Goal: Transaction & Acquisition: Book appointment/travel/reservation

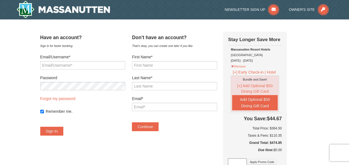
click at [84, 43] on div "Sign in for faster booking." at bounding box center [82, 46] width 85 height 6
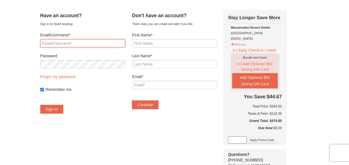
click at [82, 41] on input "Email/Username*" at bounding box center [82, 43] width 85 height 8
click at [82, 41] on input "n" at bounding box center [82, 43] width 85 height 8
type input "nelio.med1@yahoo.com"
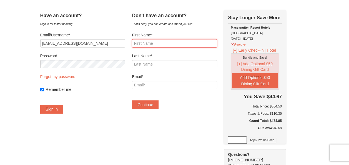
click at [158, 42] on input "First Name*" at bounding box center [174, 43] width 85 height 8
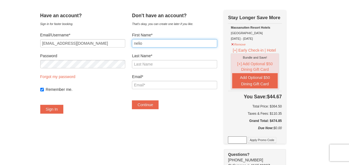
type input "nelio"
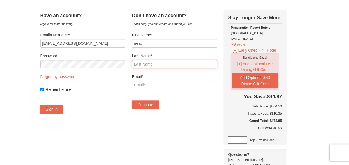
click at [148, 63] on input "Last Name*" at bounding box center [174, 64] width 85 height 8
type input "medina"
click at [124, 107] on form "Email/Username* nelio.med1@yahoo.com Password Forgot my password Remember me. S…" at bounding box center [82, 72] width 85 height 81
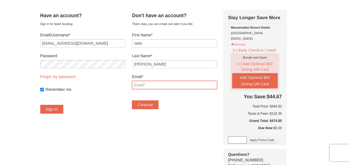
click at [150, 85] on input "Email*" at bounding box center [174, 85] width 85 height 8
type input "nelio.med1@yahoo.com"
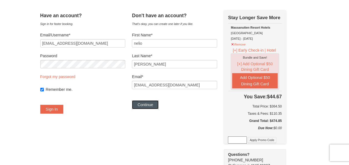
click at [156, 107] on button "Continue" at bounding box center [145, 104] width 27 height 9
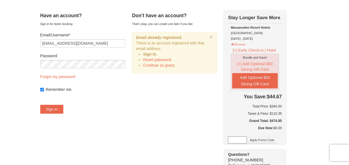
click at [178, 87] on div "Have an account? Sign in for faster booking. Email/Username* nelio.med1@yahoo.c…" at bounding box center [174, 158] width 269 height 296
click at [64, 111] on button "Sign In" at bounding box center [51, 109] width 23 height 9
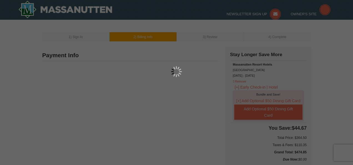
type input "[PERSON_NAME]"
type input "2842 Grand Concourse"
type input "2E"
type input "Bronx"
type input "10458"
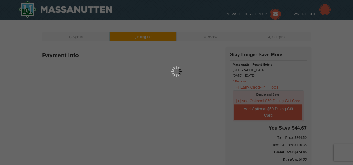
type input "347"
type input "768"
type input "6479"
type input "Nelio.med1@yahoo.com"
select select "NY"
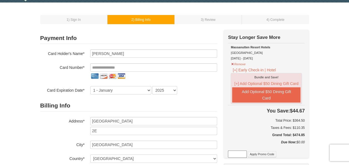
scroll to position [15, 0]
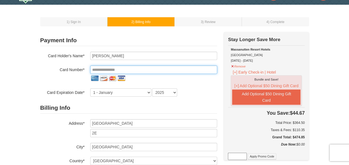
click at [141, 70] on input "tel" at bounding box center [153, 70] width 127 height 8
click at [140, 70] on input "tel" at bounding box center [153, 70] width 127 height 8
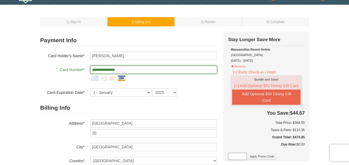
type input "**********"
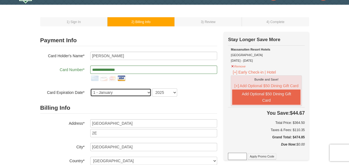
click at [148, 90] on select "1 - January 2 - February 3 - March 4 - April 5 - May 6 - June 7 - July 8 - Augu…" at bounding box center [120, 92] width 61 height 8
select select "6"
click at [90, 88] on select "1 - January 2 - February 3 - March 4 - April 5 - May 6 - June 7 - July 8 - Augu…" at bounding box center [120, 92] width 61 height 8
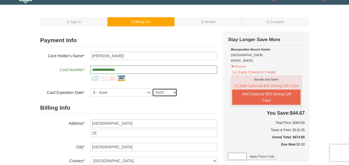
click at [172, 92] on select "2025 2026 2027 2028 2029 2030 2031 2032 2033 2034" at bounding box center [164, 92] width 25 height 8
select select "2030"
click at [152, 88] on select "2025 2026 2027 2028 2029 2030 2031 2032 2033 2034" at bounding box center [164, 92] width 25 height 8
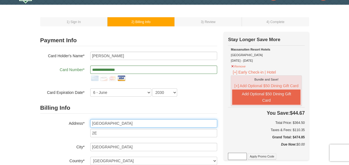
click at [136, 124] on input "2842 Grand Concourse" at bounding box center [153, 123] width 127 height 8
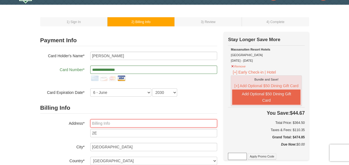
click at [136, 124] on input "text" at bounding box center [153, 123] width 127 height 8
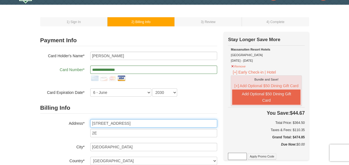
type input "5850 cameron run terrace"
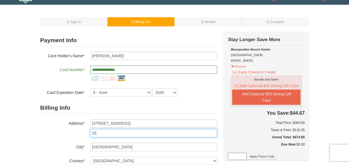
click at [124, 132] on input "2E" at bounding box center [153, 133] width 127 height 8
type input "706"
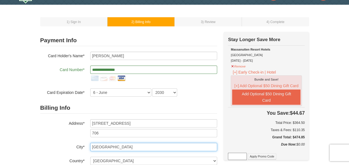
click at [114, 148] on input "Bronx" at bounding box center [153, 147] width 127 height 8
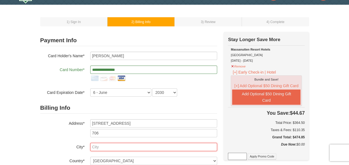
click at [114, 148] on input "text" at bounding box center [153, 147] width 127 height 8
type input "alexandria"
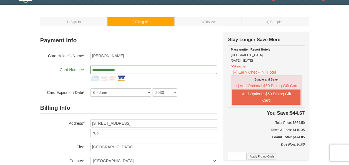
select select "VA"
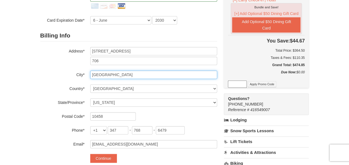
scroll to position [89, 0]
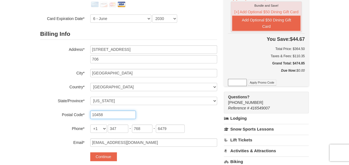
click at [115, 113] on input "10458" at bounding box center [113, 115] width 46 height 8
type input "22303"
click at [122, 129] on input "347" at bounding box center [118, 128] width 21 height 8
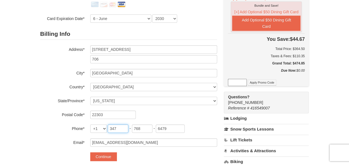
click at [122, 129] on input "347" at bounding box center [118, 128] width 21 height 8
type input "571"
click at [141, 130] on input "768" at bounding box center [142, 128] width 21 height 8
click at [164, 128] on input "6479" at bounding box center [170, 128] width 29 height 8
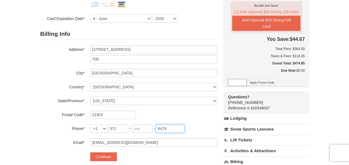
click at [164, 128] on input "6479" at bounding box center [170, 128] width 29 height 8
click at [140, 128] on input "tel" at bounding box center [142, 128] width 21 height 8
type input "478"
drag, startPoint x: 174, startPoint y: 133, endPoint x: 174, endPoint y: 128, distance: 5.6
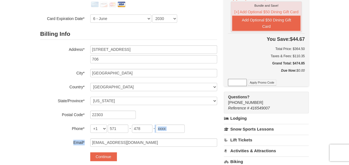
click at [174, 128] on div "Billing Info Address* 5850 cameron run terrace 706 City* alexandria Country* --…" at bounding box center [128, 87] width 177 height 118
click at [174, 128] on input "tel" at bounding box center [170, 128] width 29 height 8
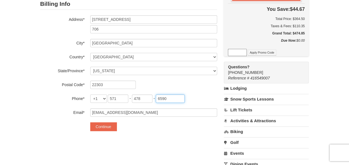
scroll to position [121, 0]
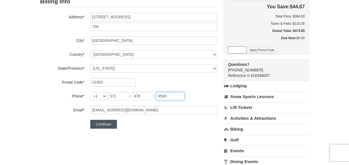
type input "6590"
click at [112, 124] on button "Continue" at bounding box center [103, 124] width 27 height 9
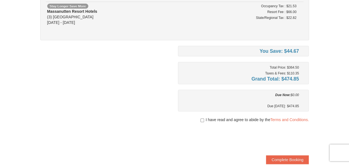
scroll to position [63, 0]
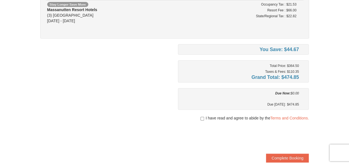
click at [203, 118] on div "I have read and agree to abide by the Terms and Conditions." at bounding box center [243, 118] width 131 height 6
click at [201, 118] on input "checkbox" at bounding box center [203, 118] width 4 height 4
checkbox input "true"
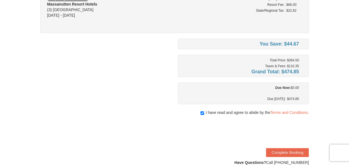
scroll to position [70, 0]
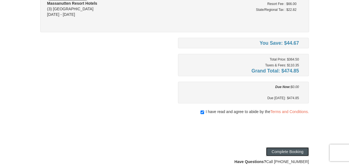
click at [277, 147] on button "Complete Booking" at bounding box center [287, 151] width 43 height 9
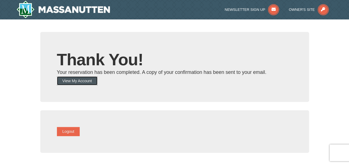
click at [98, 83] on button "View My Account" at bounding box center [77, 80] width 41 height 9
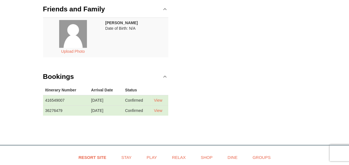
scroll to position [103, 0]
click at [94, 156] on link "Resort Site" at bounding box center [93, 157] width 42 height 13
